Goal: Navigation & Orientation: Find specific page/section

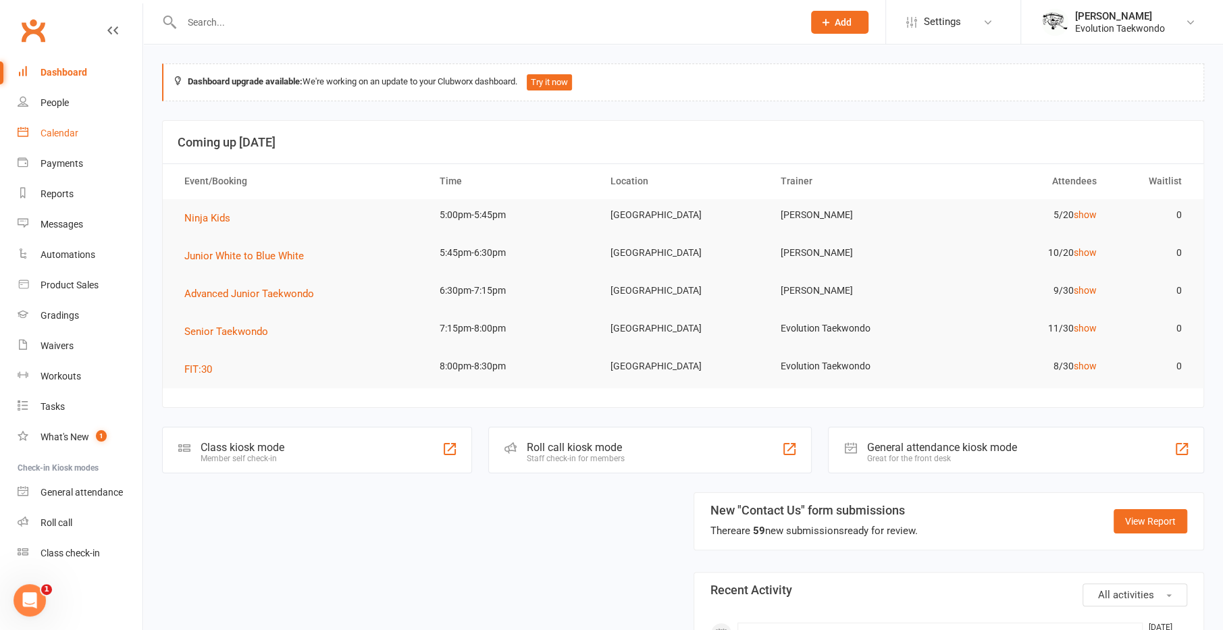
click at [55, 140] on link "Calendar" at bounding box center [80, 133] width 125 height 30
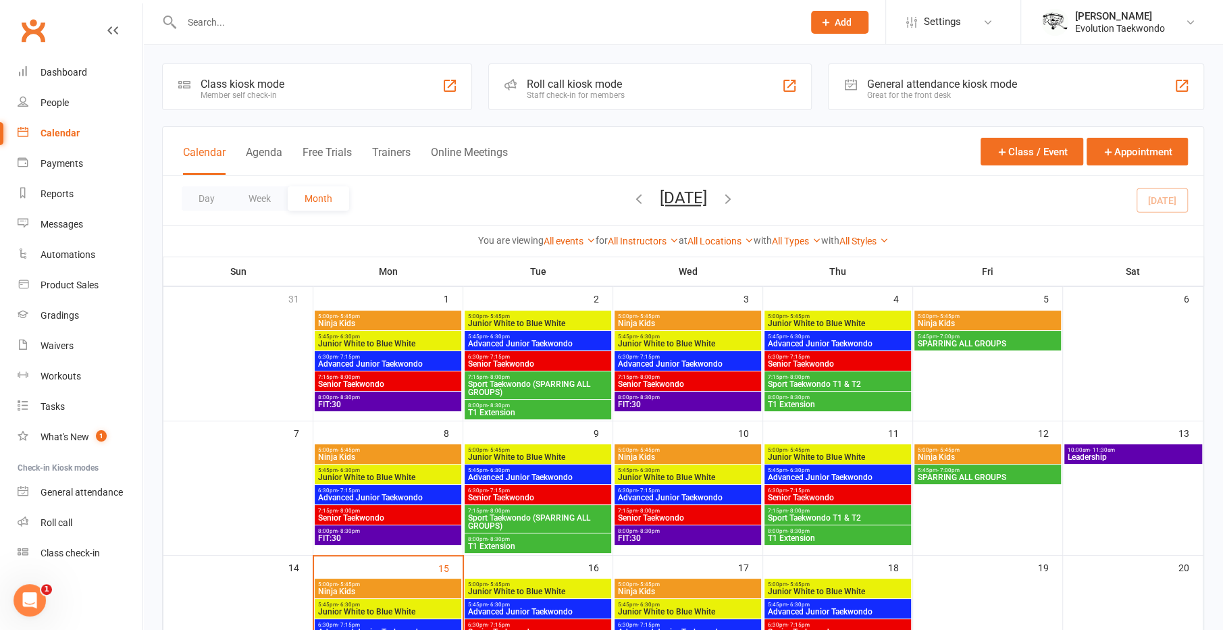
click at [589, 195] on div "Day Week Month [DATE] [DATE] Sun Mon Tue Wed Thu Fri Sat 31 01 02 03 04 05 06 0…" at bounding box center [683, 200] width 1040 height 49
click at [631, 200] on icon "button" at bounding box center [638, 198] width 15 height 15
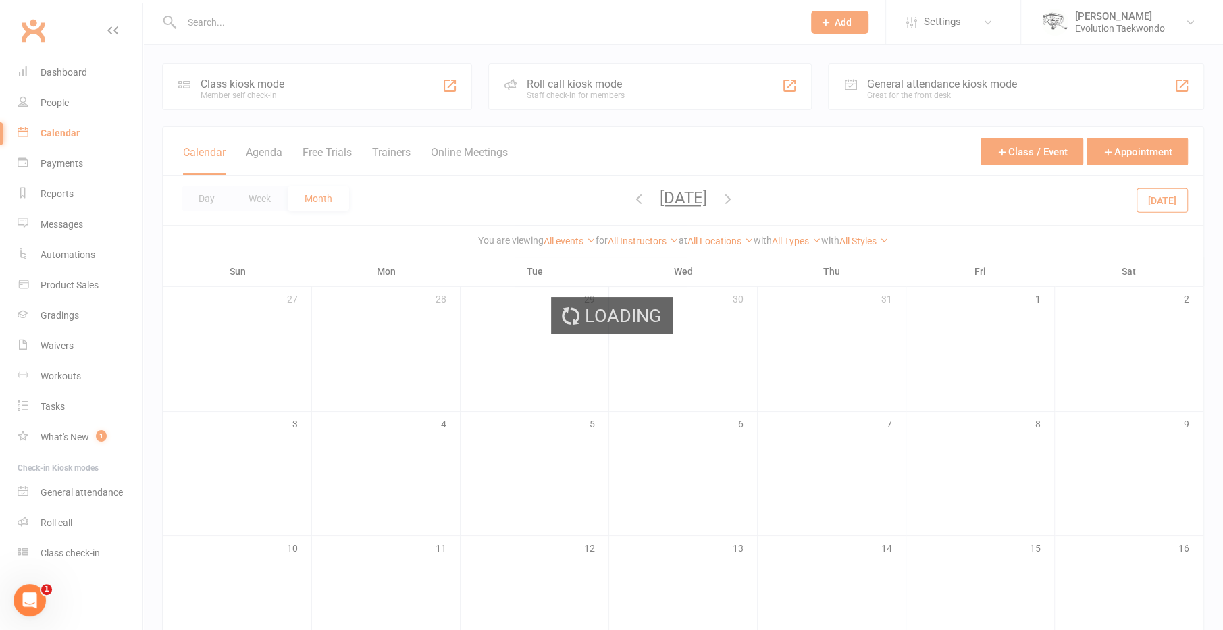
click at [604, 200] on ui-view "Prospect Member Non-attending contact Class / event Appointment Grading event T…" at bounding box center [611, 529] width 1223 height 1052
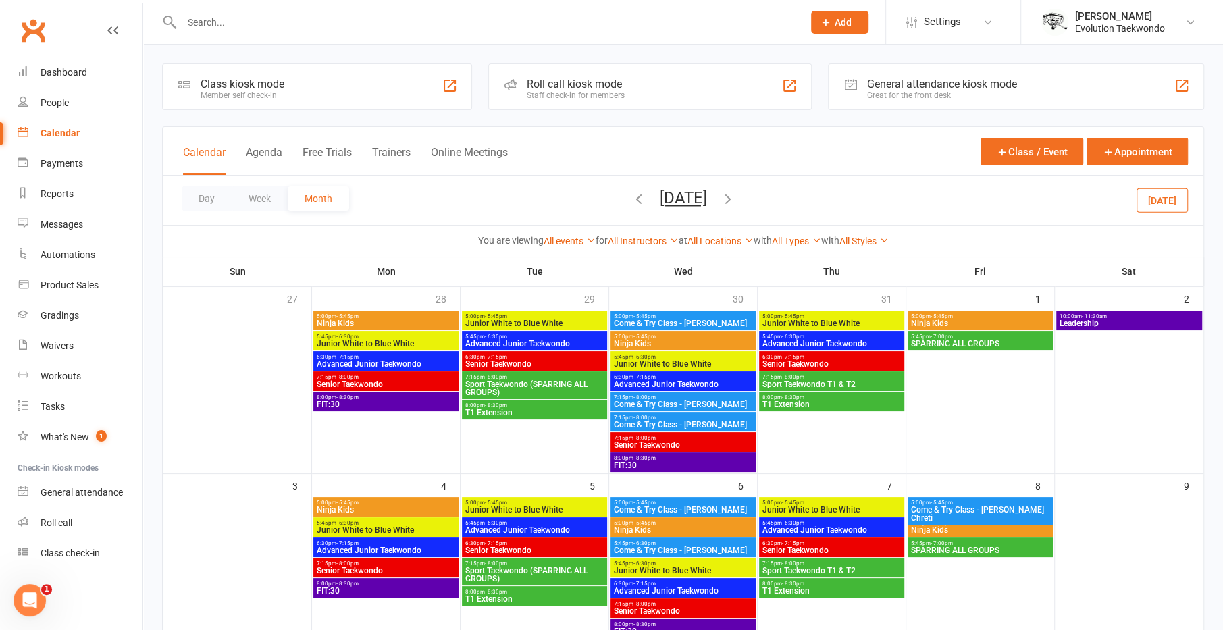
click at [604, 200] on div "Day Week Month [DATE] [DATE] Sun Mon Tue Wed Thu Fri Sat 31 01 02 03 04 05 06 0…" at bounding box center [683, 200] width 1040 height 49
click at [631, 201] on icon "button" at bounding box center [638, 198] width 15 height 15
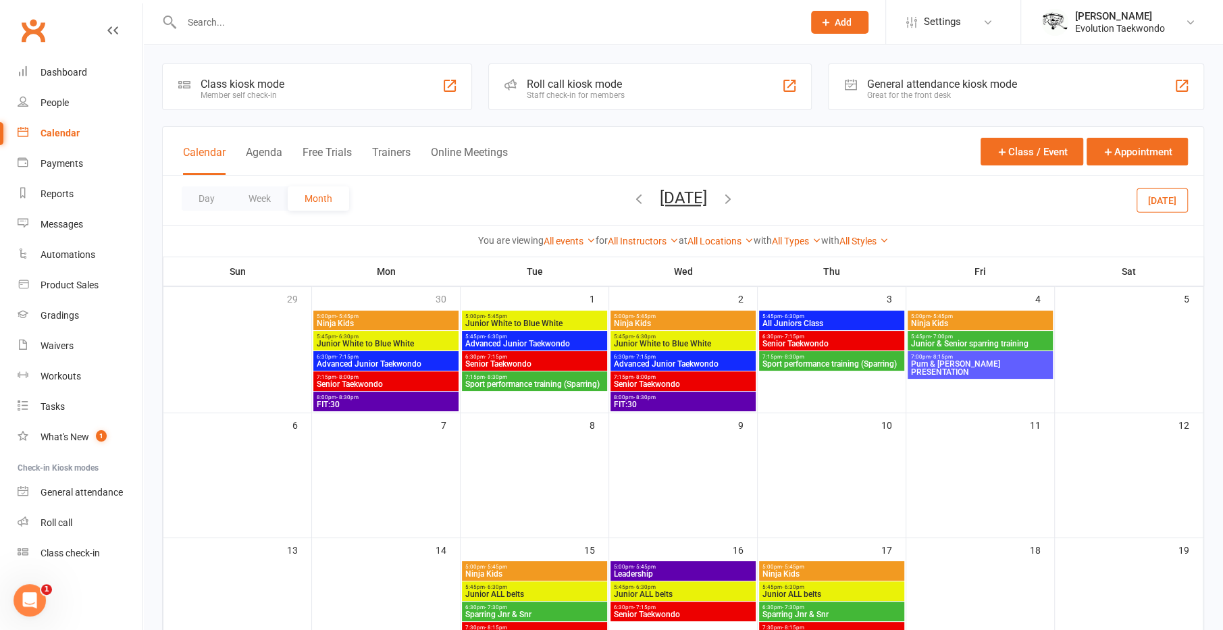
click at [631, 201] on icon "button" at bounding box center [638, 198] width 15 height 15
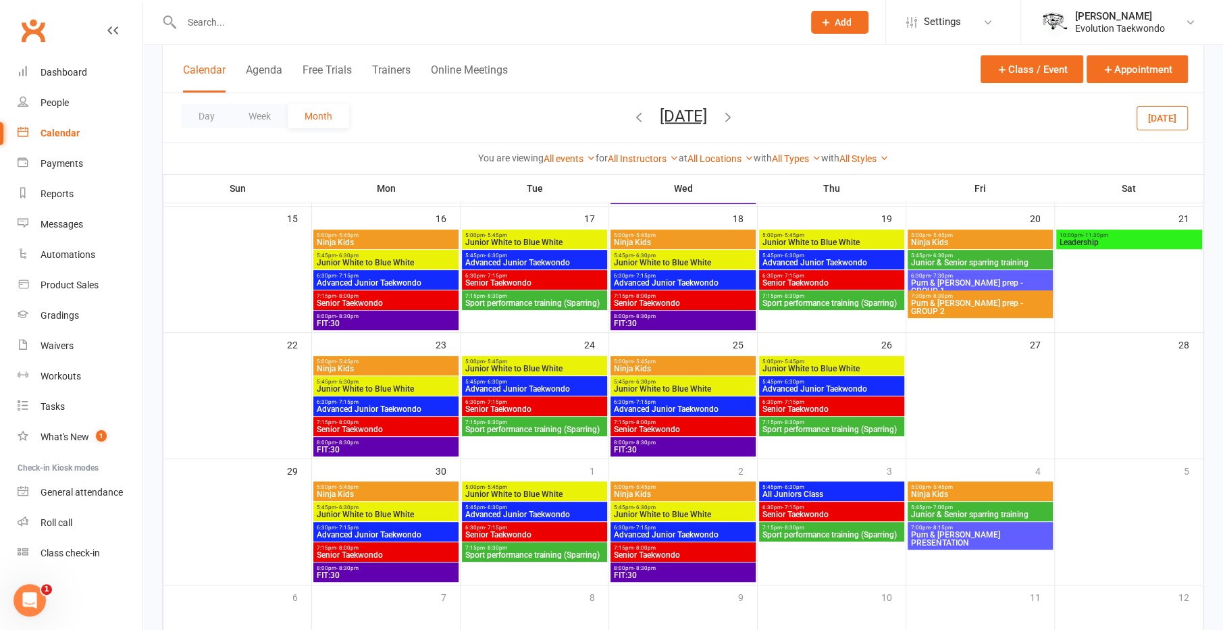
scroll to position [451, 0]
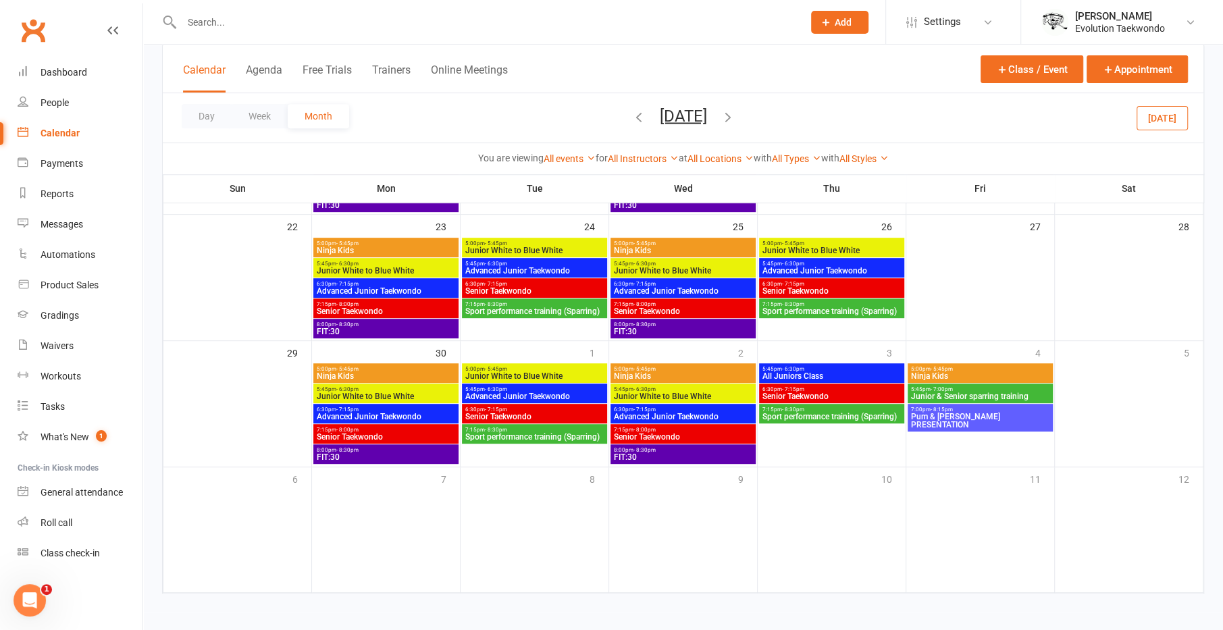
click at [735, 114] on icon "button" at bounding box center [727, 116] width 15 height 15
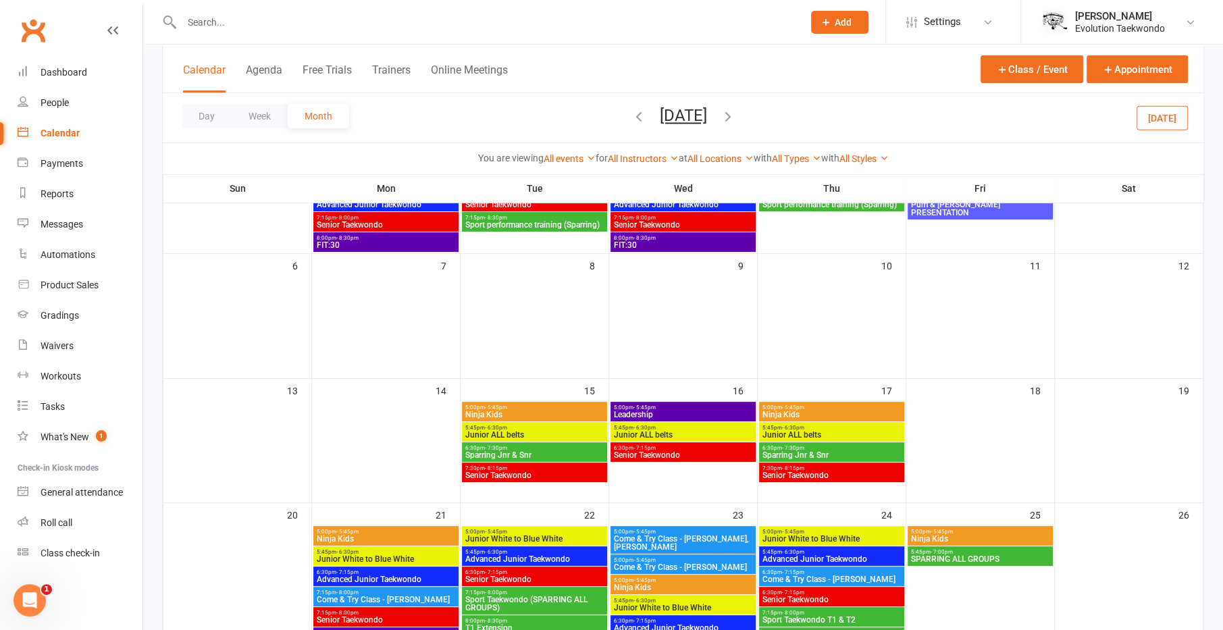
scroll to position [160, 0]
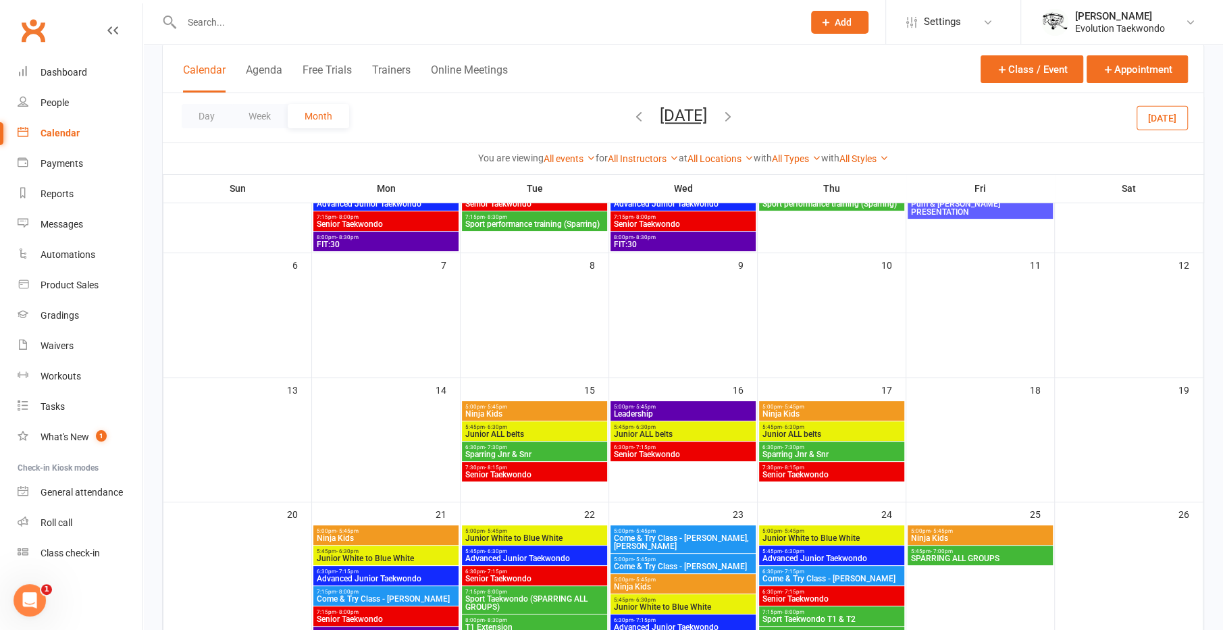
click at [531, 414] on span "Ninja Kids" at bounding box center [534, 414] width 140 height 8
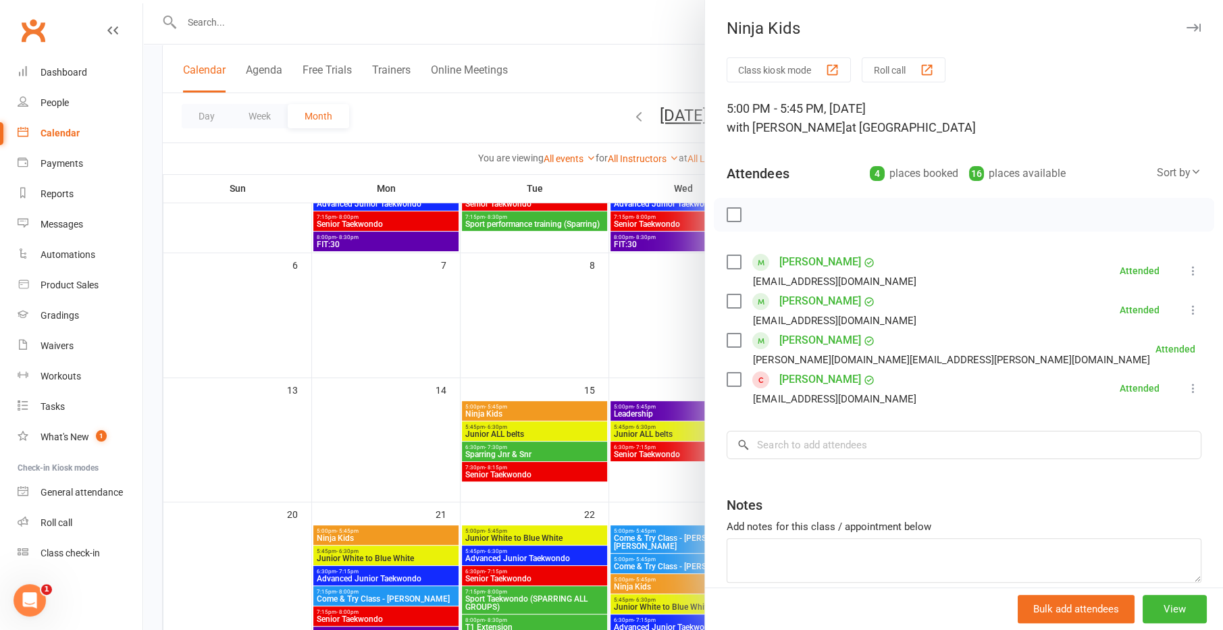
click at [580, 429] on div at bounding box center [682, 315] width 1079 height 630
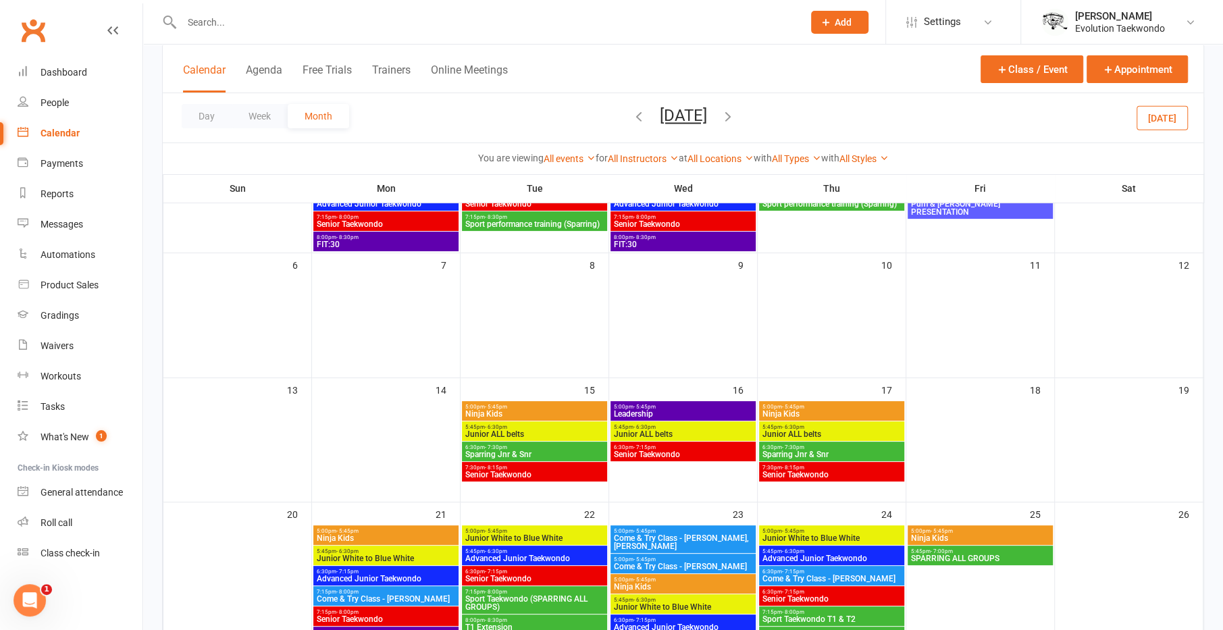
click at [770, 404] on span "5:00pm - 5:45pm" at bounding box center [831, 407] width 140 height 6
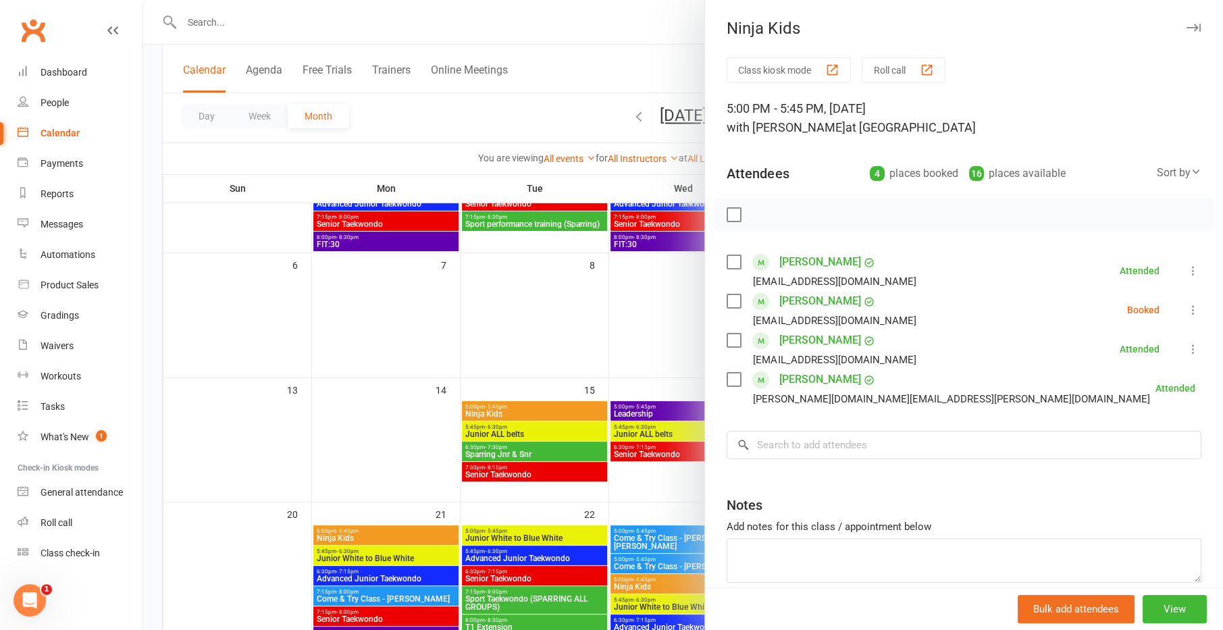
click at [616, 439] on div at bounding box center [682, 315] width 1079 height 630
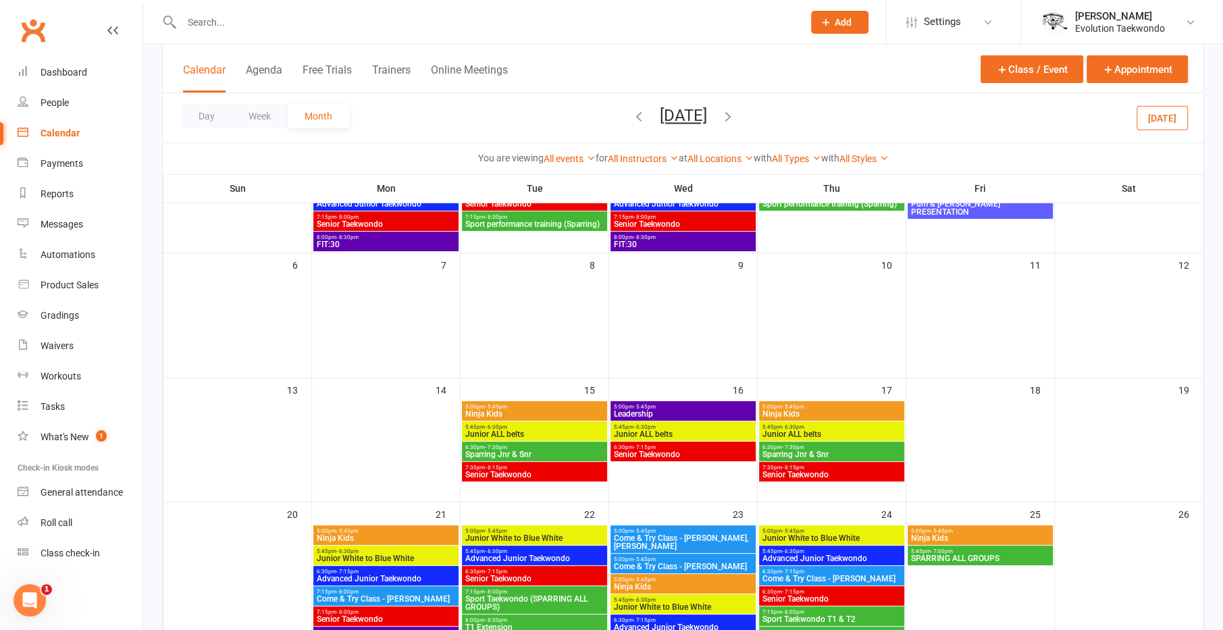
click at [574, 412] on span "Ninja Kids" at bounding box center [534, 414] width 140 height 8
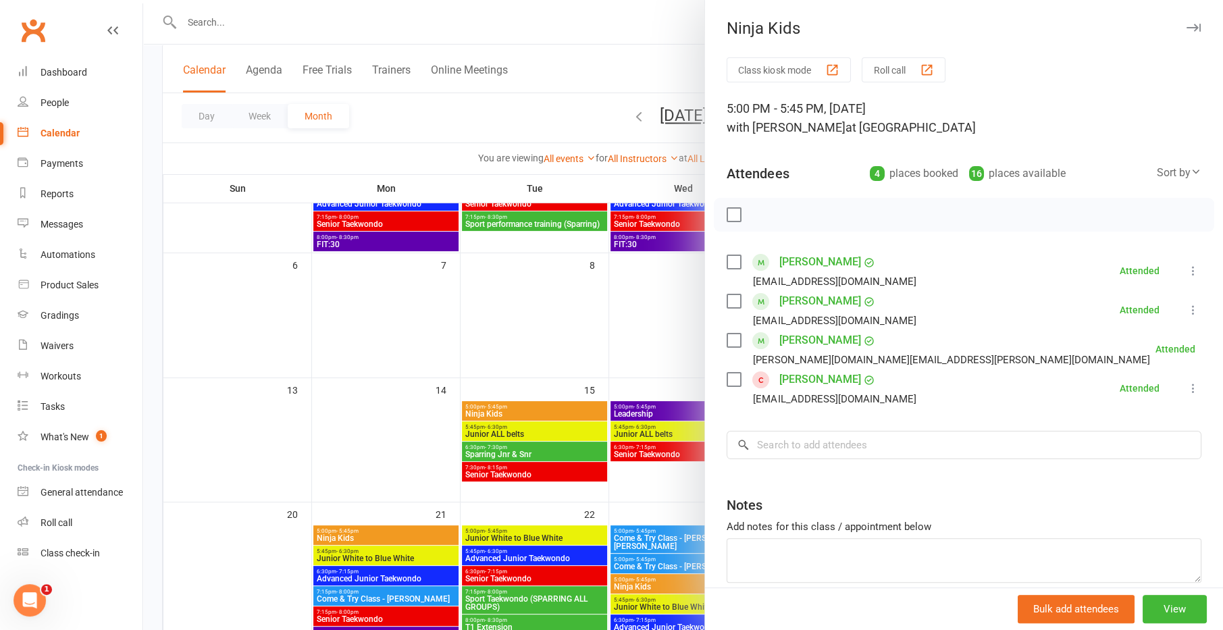
click at [530, 439] on div at bounding box center [682, 315] width 1079 height 630
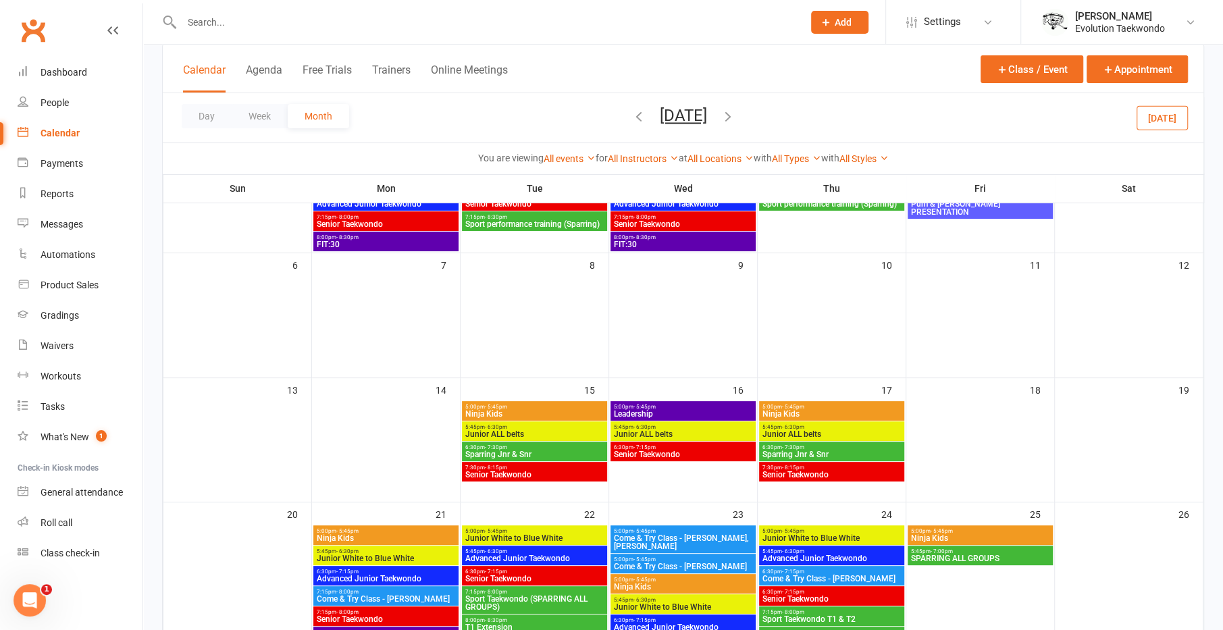
click at [780, 410] on span "Ninja Kids" at bounding box center [831, 414] width 140 height 8
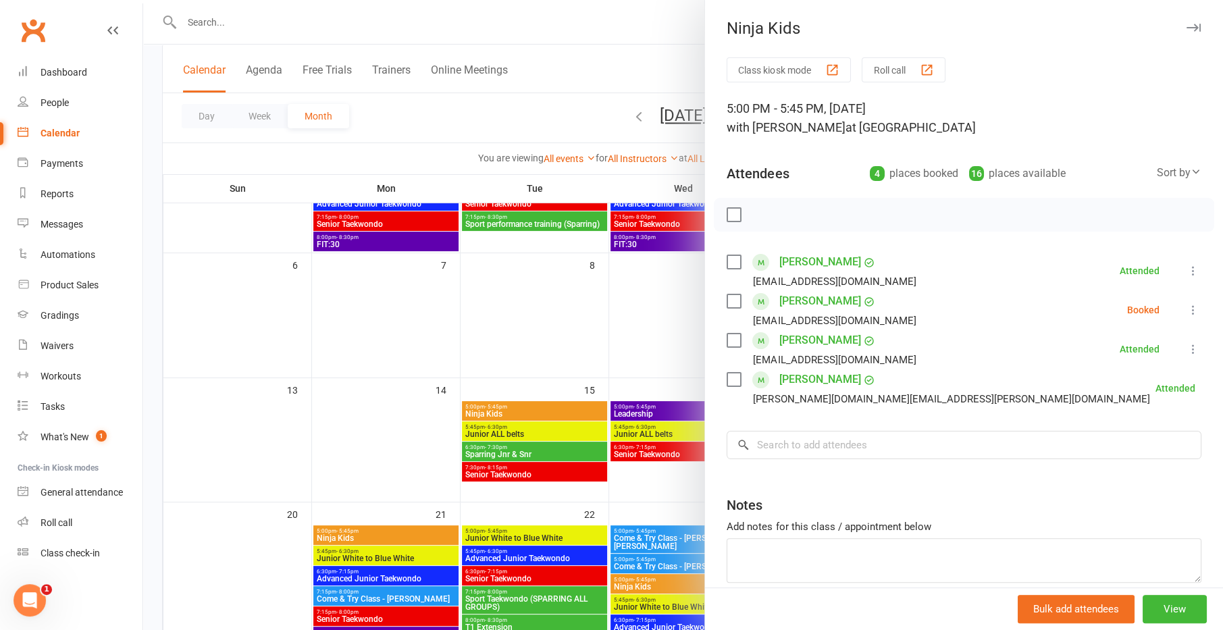
click at [599, 432] on div at bounding box center [682, 315] width 1079 height 630
